Goal: Submit feedback/report problem: Submit feedback/report problem

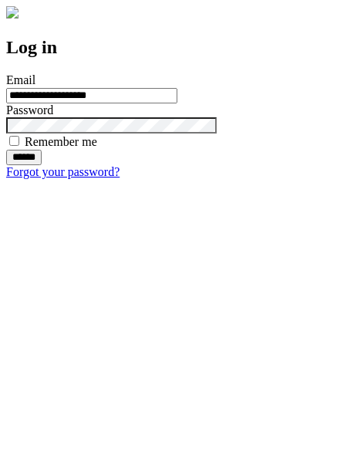
type input "**********"
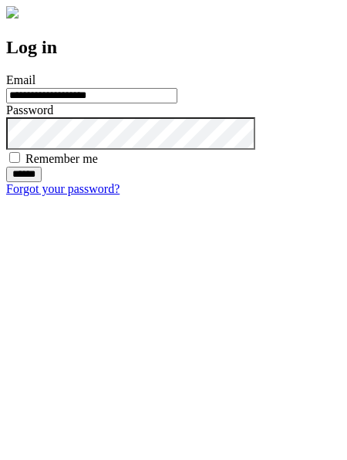
click at [42, 182] on input "******" at bounding box center [24, 174] width 36 height 15
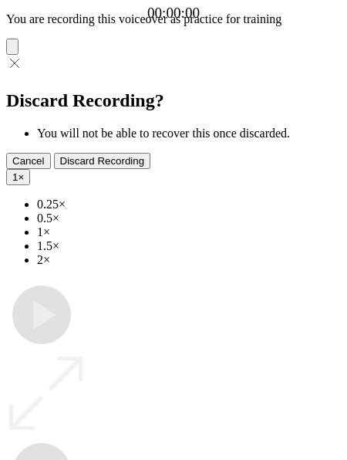
type input "**********"
